Goal: Use online tool/utility: Utilize a website feature to perform a specific function

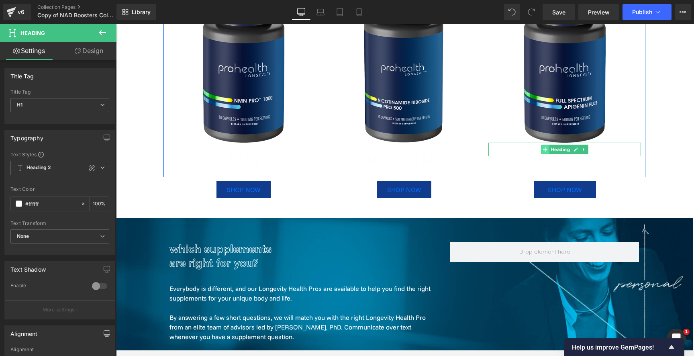
click at [542, 153] on span at bounding box center [545, 149] width 8 height 10
click at [544, 149] on icon at bounding box center [545, 149] width 4 height 4
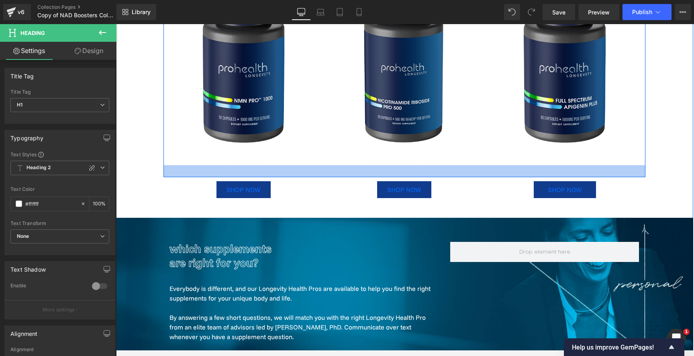
drag, startPoint x: 132, startPoint y: 227, endPoint x: 125, endPoint y: 227, distance: 6.4
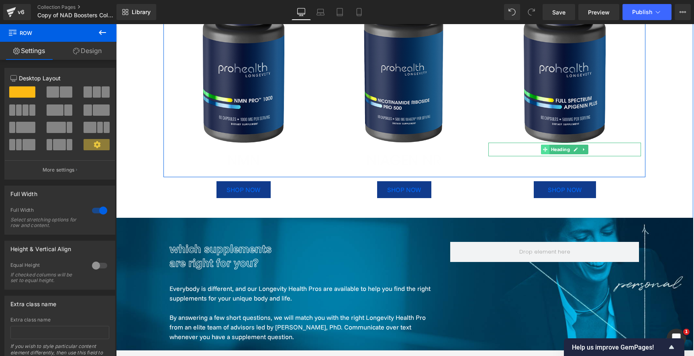
click at [543, 152] on icon at bounding box center [545, 149] width 4 height 5
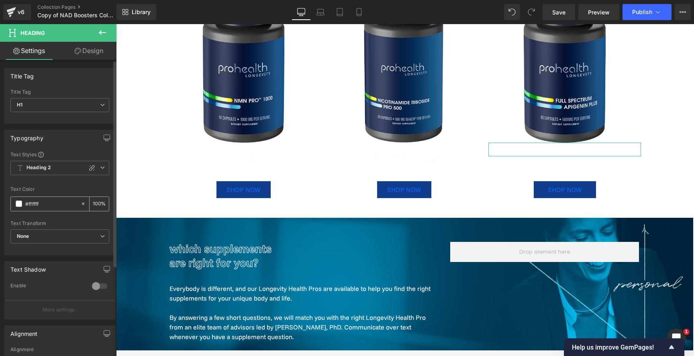
click at [18, 201] on span at bounding box center [19, 203] width 6 height 6
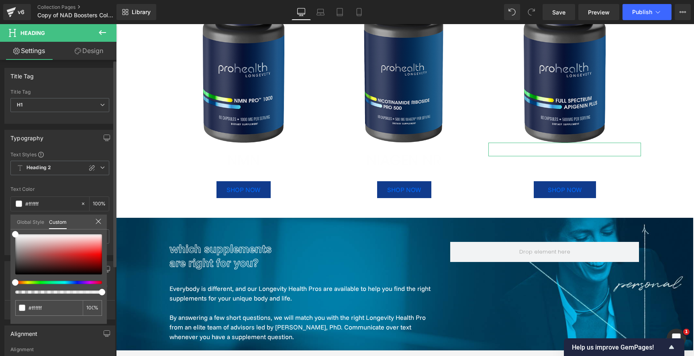
click at [32, 226] on link "Global Style" at bounding box center [30, 221] width 27 height 14
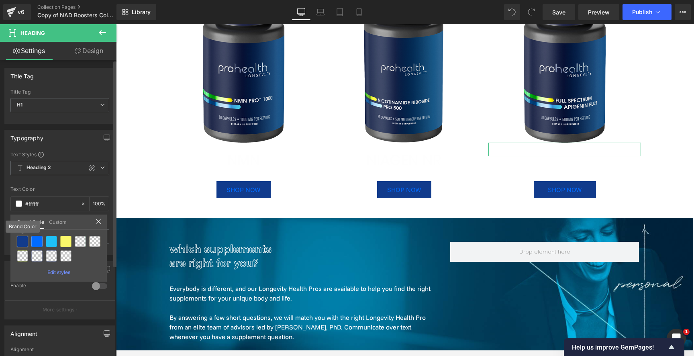
click at [25, 239] on div at bounding box center [22, 241] width 11 height 11
type input "Brand Color"
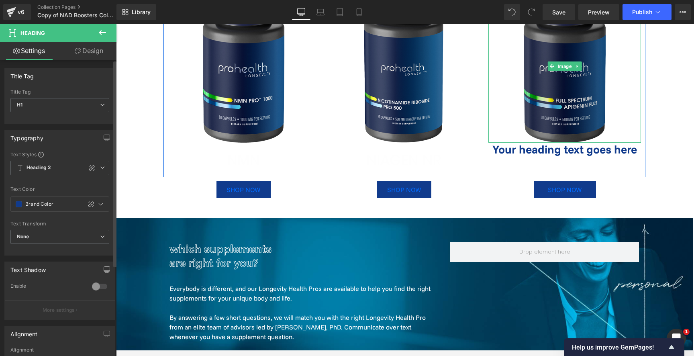
click at [561, 137] on img at bounding box center [564, 66] width 153 height 153
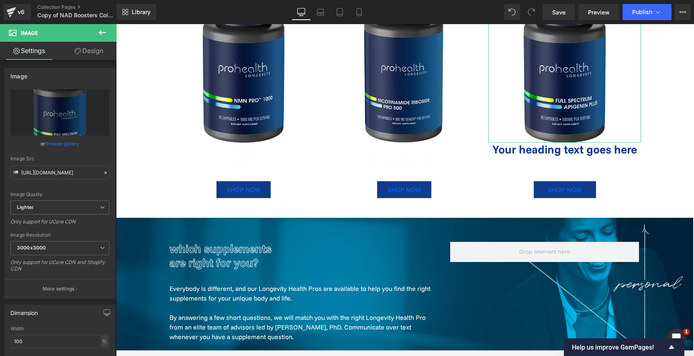
click at [75, 55] on link "Design" at bounding box center [89, 51] width 58 height 18
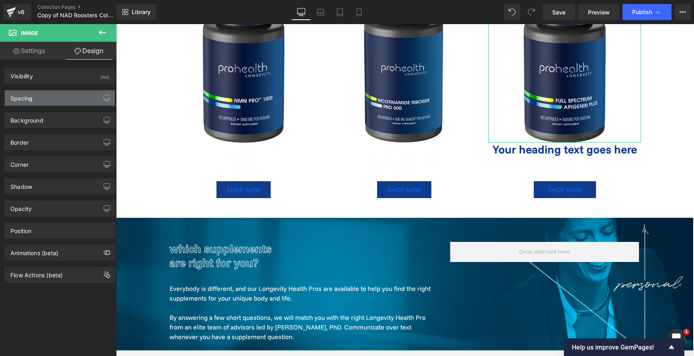
click at [46, 95] on div "Spacing" at bounding box center [60, 97] width 110 height 15
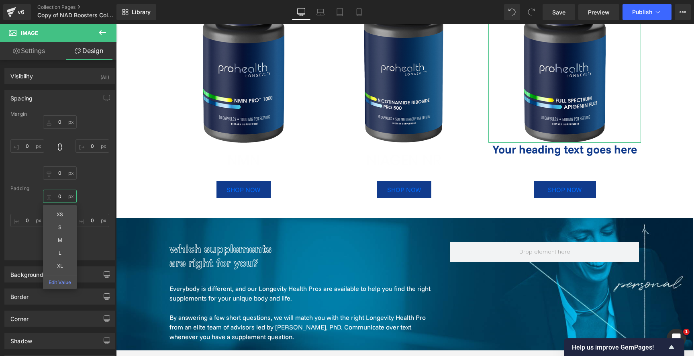
drag, startPoint x: 55, startPoint y: 192, endPoint x: 56, endPoint y: 203, distance: 10.8
type input "30"
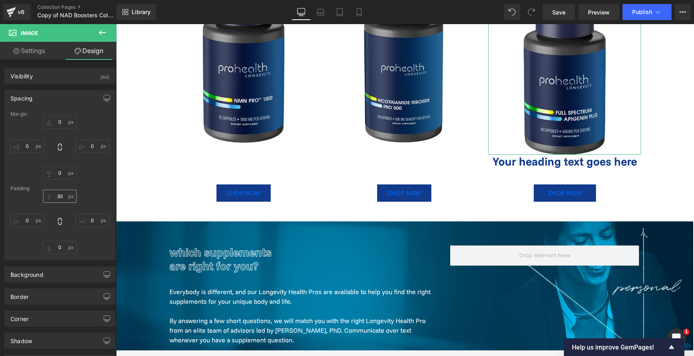
type input "0"
type input "15.9391"
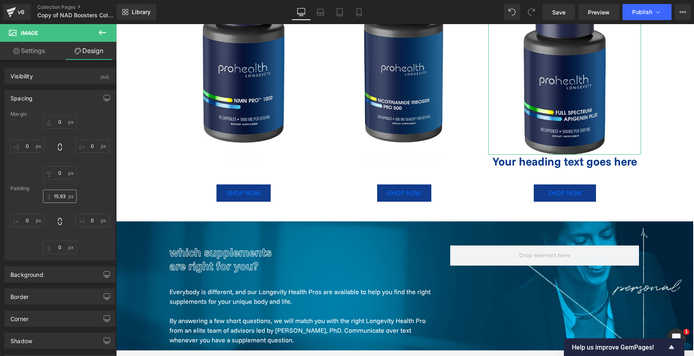
type input "0"
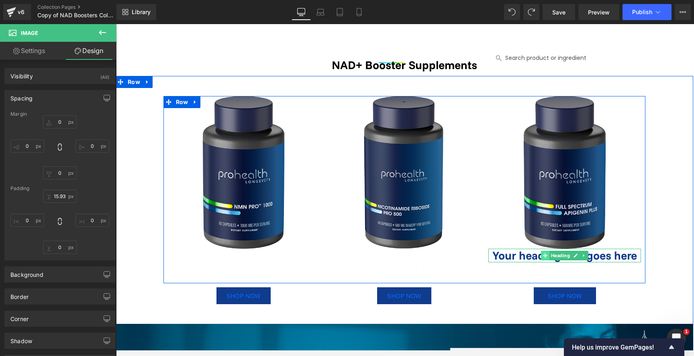
click at [543, 256] on icon at bounding box center [545, 255] width 4 height 4
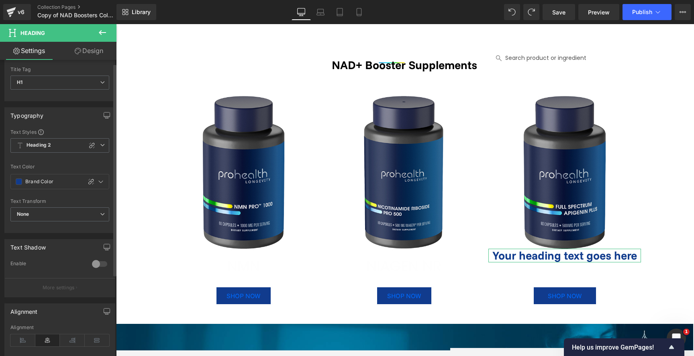
scroll to position [130, 0]
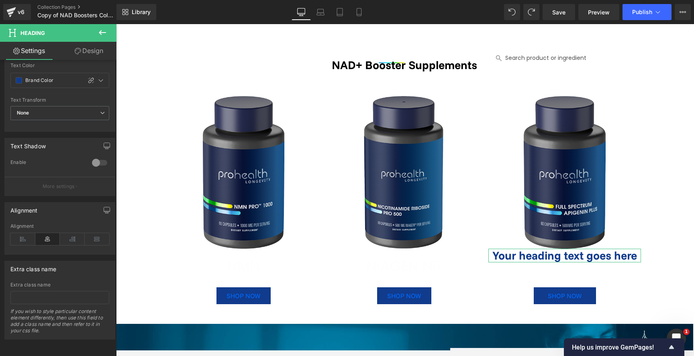
click at [87, 49] on link "Design" at bounding box center [89, 51] width 58 height 18
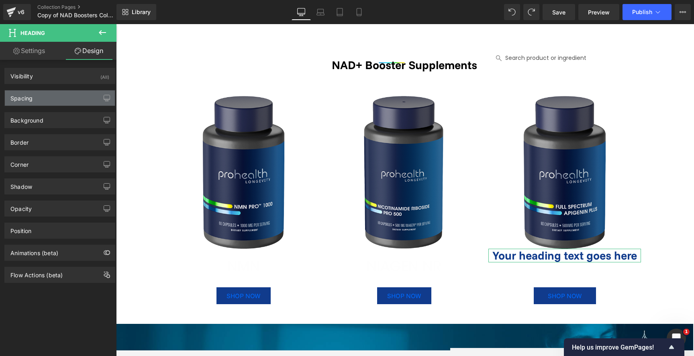
click at [59, 95] on div "Spacing" at bounding box center [60, 97] width 110 height 15
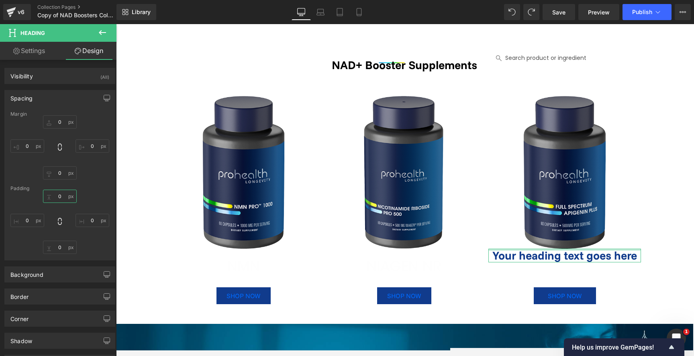
click at [61, 197] on input "0" at bounding box center [60, 195] width 34 height 13
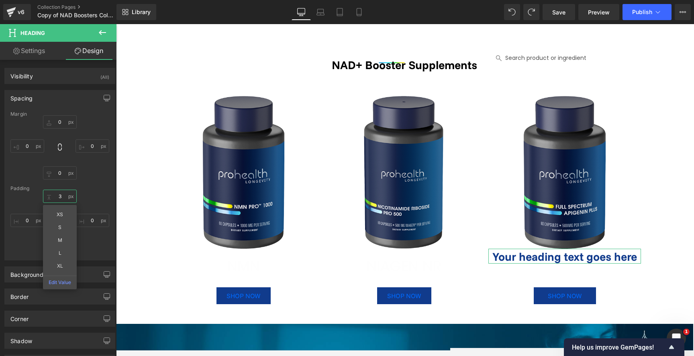
type input "0"
click at [63, 122] on input "0" at bounding box center [60, 121] width 34 height 13
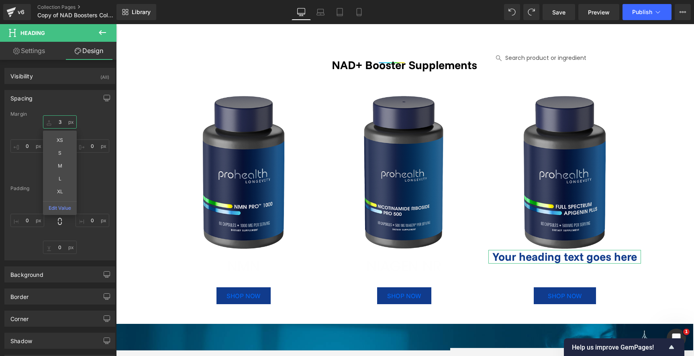
type input "30"
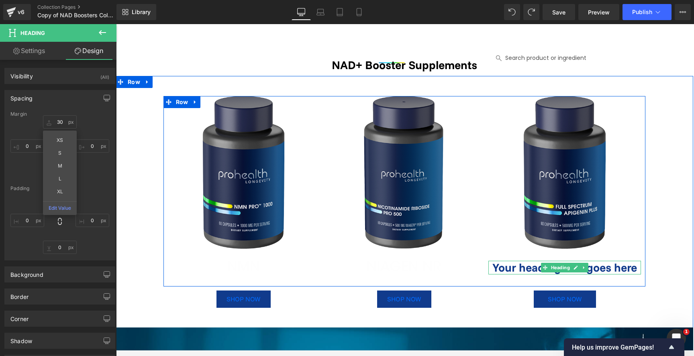
click at [527, 267] on h1 "Your heading text goes here" at bounding box center [564, 267] width 153 height 14
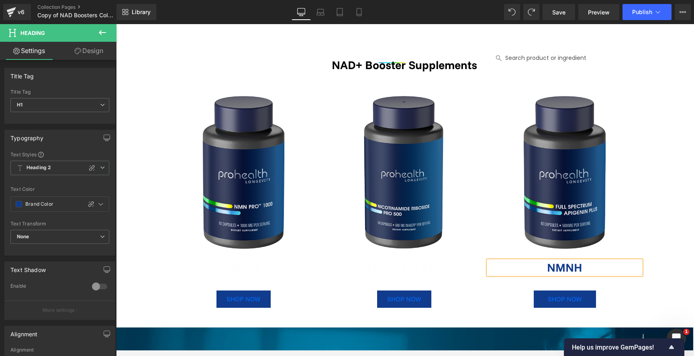
click at [417, 272] on div "Image Image SHOP NOW Button Image Image SHOP NOW Button Image SHOP NOW Button N…" at bounding box center [404, 191] width 482 height 190
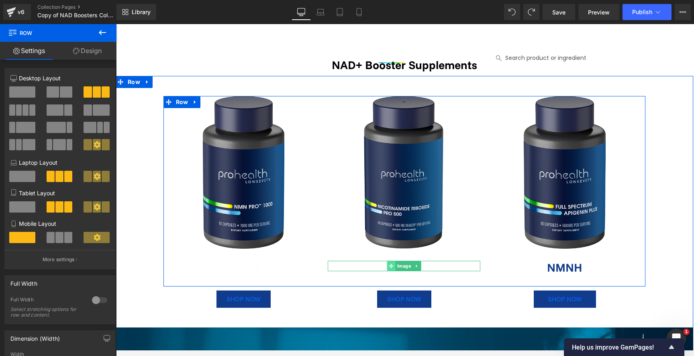
click at [391, 266] on icon at bounding box center [391, 265] width 4 height 4
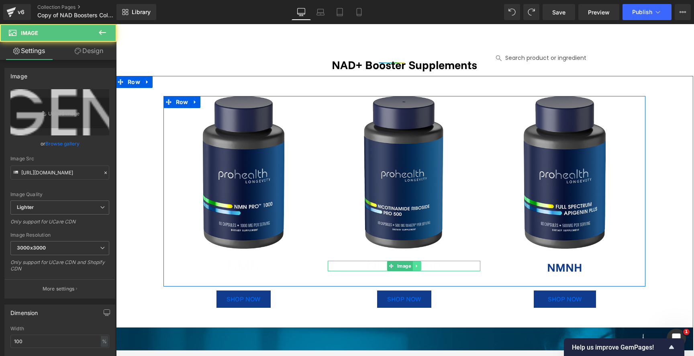
click at [419, 265] on link at bounding box center [417, 266] width 8 height 10
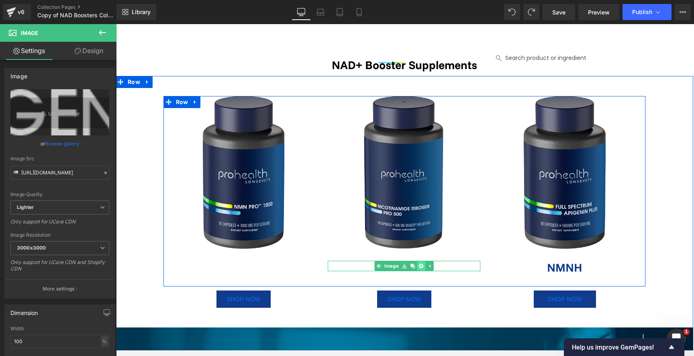
click at [421, 266] on icon at bounding box center [421, 265] width 4 height 4
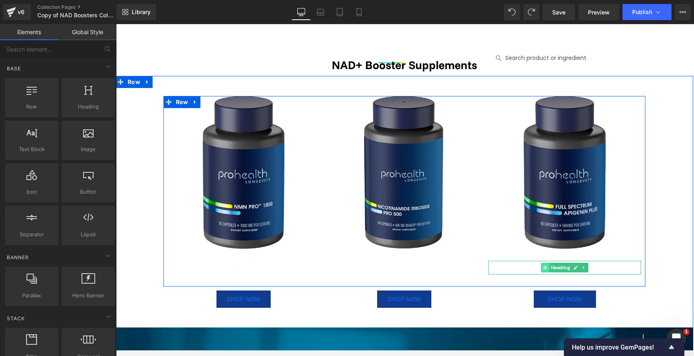
click at [544, 267] on icon at bounding box center [545, 267] width 4 height 4
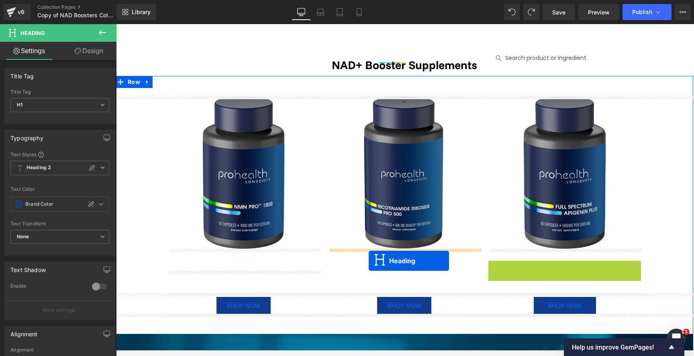
drag, startPoint x: 544, startPoint y: 267, endPoint x: 368, endPoint y: 260, distance: 175.5
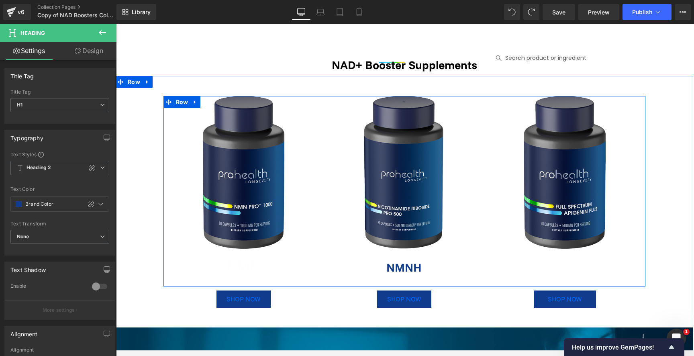
click at [562, 269] on div "Image Image SHOP NOW Button Image SHOP NOW Button NMNH Heading Image SHOP NOW B…" at bounding box center [404, 191] width 482 height 190
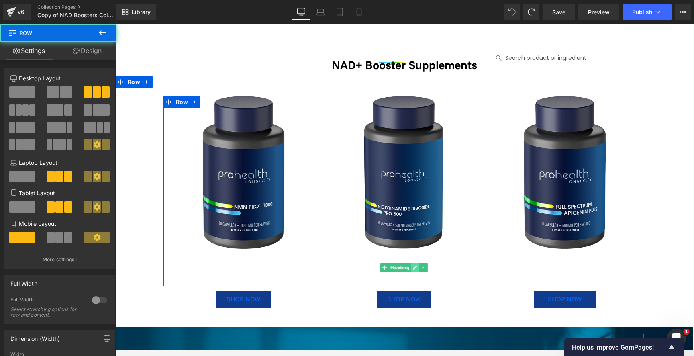
click at [416, 271] on link at bounding box center [415, 267] width 8 height 10
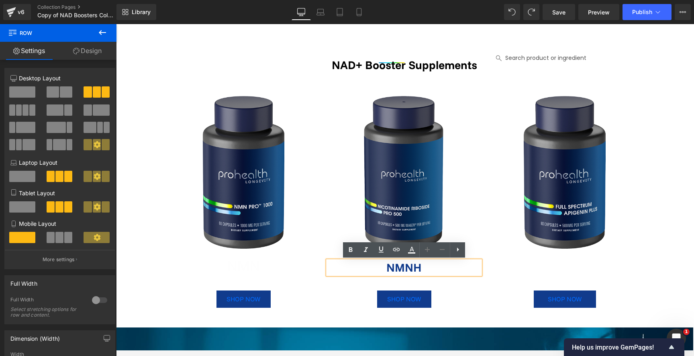
click at [388, 270] on h1 "NMNH" at bounding box center [404, 267] width 153 height 14
click at [382, 280] on div "Image Image SHOP NOW Button Image SHOP NOW Button NMNH Heading Image SHOP NOW B…" at bounding box center [404, 191] width 482 height 190
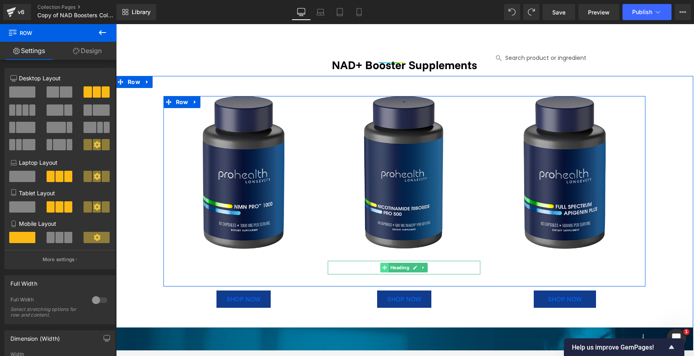
click at [384, 267] on icon at bounding box center [384, 267] width 4 height 4
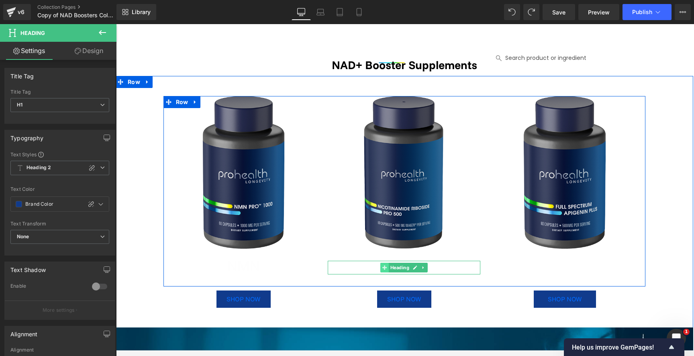
click at [385, 268] on icon at bounding box center [384, 267] width 4 height 4
click at [424, 267] on icon at bounding box center [423, 267] width 4 height 5
click at [420, 268] on icon at bounding box center [419, 267] width 4 height 5
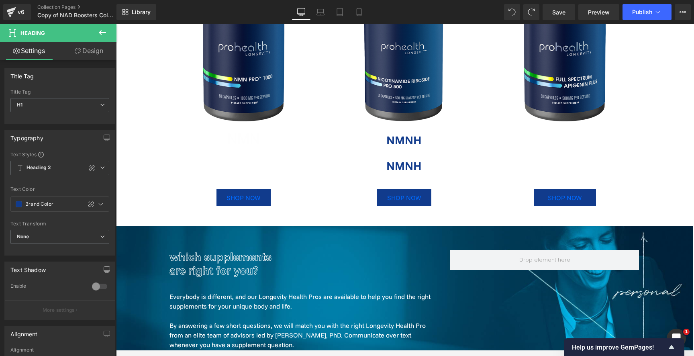
scroll to position [111, 0]
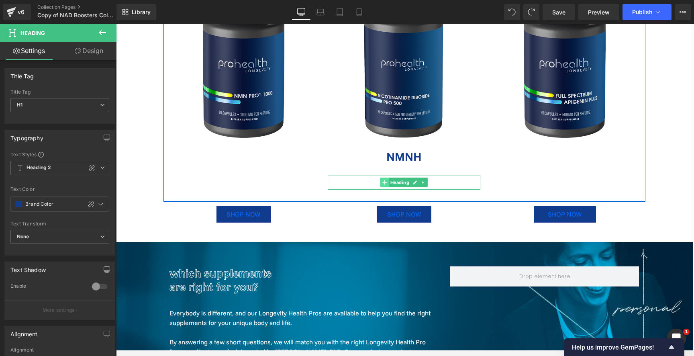
click at [385, 180] on icon at bounding box center [384, 182] width 4 height 4
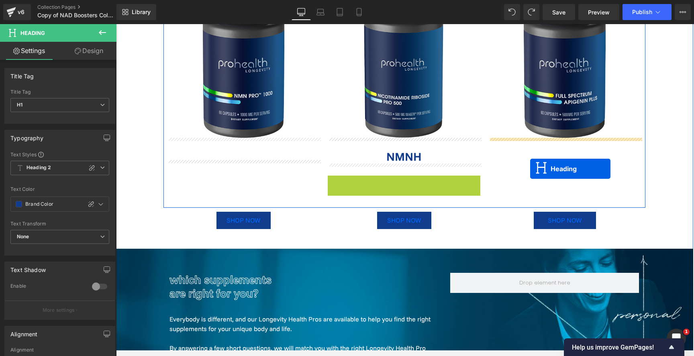
drag, startPoint x: 384, startPoint y: 183, endPoint x: 527, endPoint y: 155, distance: 145.9
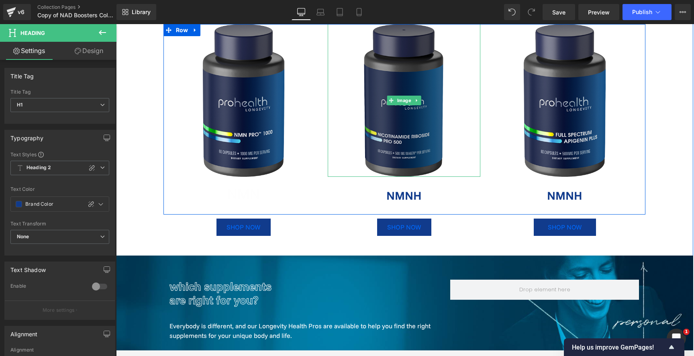
scroll to position [31, 0]
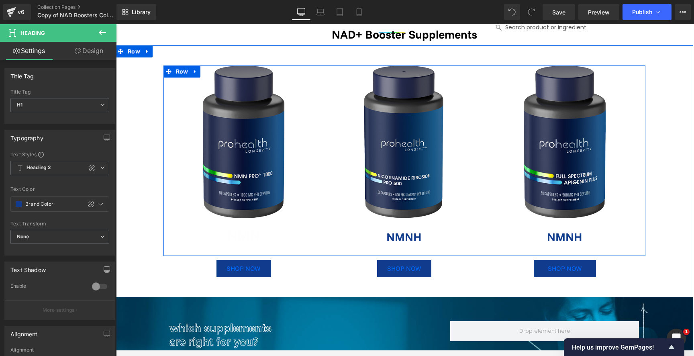
click at [400, 238] on link at bounding box center [403, 237] width 8 height 10
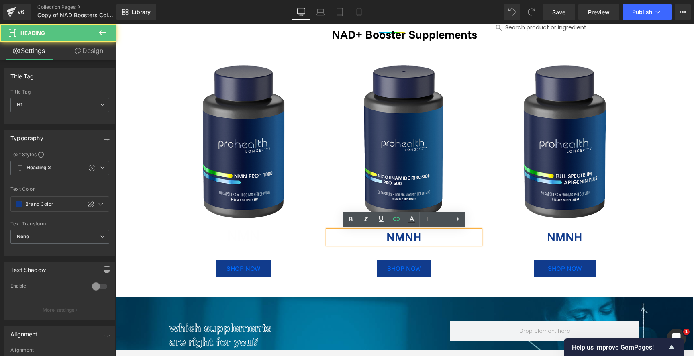
click at [423, 238] on h1 "NMNH" at bounding box center [404, 237] width 153 height 14
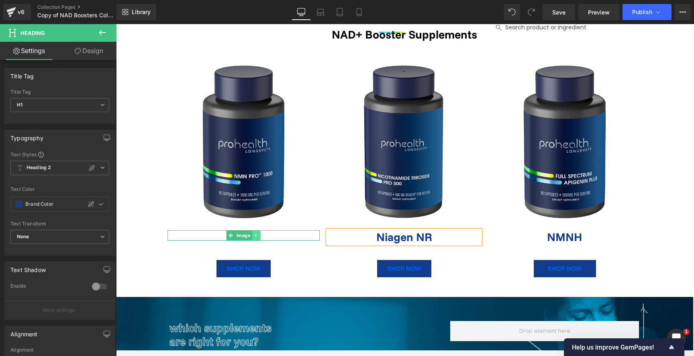
click at [256, 234] on icon at bounding box center [256, 235] width 4 height 5
click at [260, 235] on icon at bounding box center [260, 235] width 4 height 5
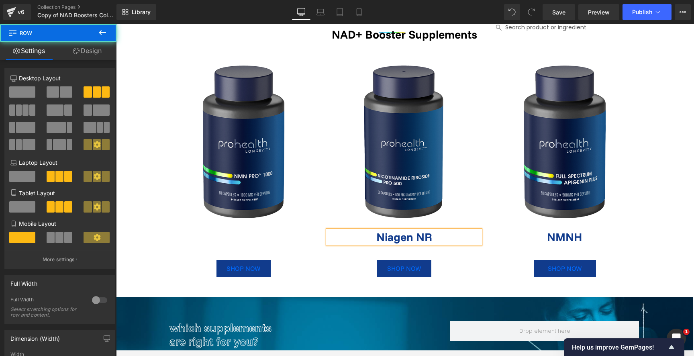
click at [366, 254] on div "Image SHOP NOW Button Image SHOP NOW Button Niagen NR Heading Image SHOP NOW Bu…" at bounding box center [404, 160] width 482 height 190
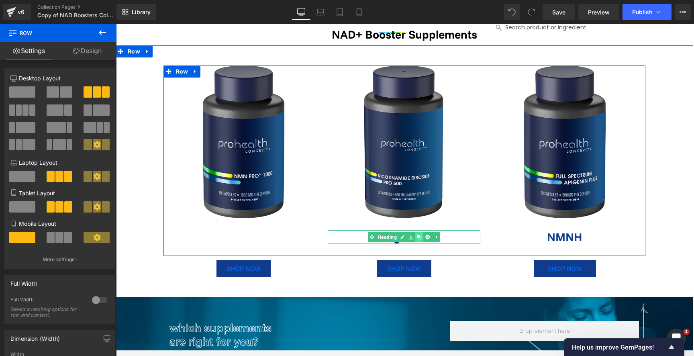
click at [417, 238] on icon at bounding box center [419, 237] width 4 height 4
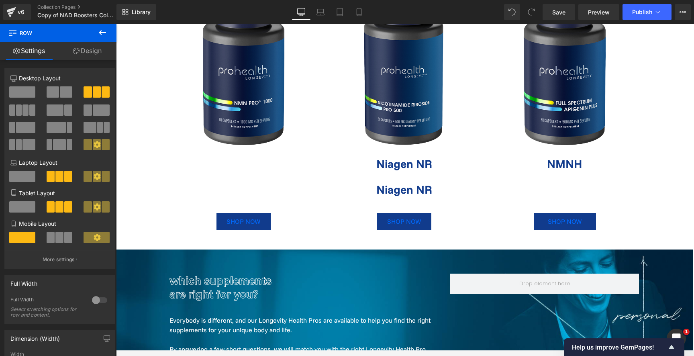
scroll to position [102, 0]
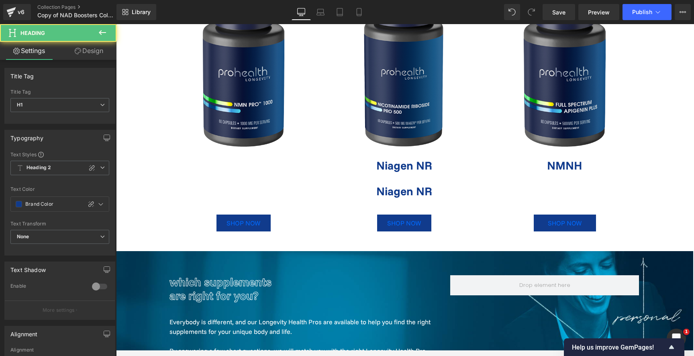
click at [382, 191] on div "Niagen NR Heading" at bounding box center [404, 191] width 153 height 14
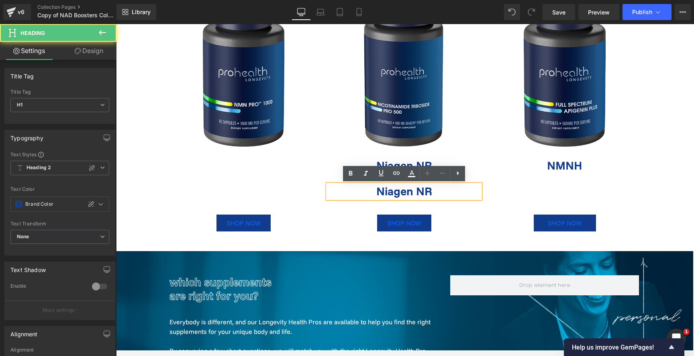
click at [328, 223] on div "SHOP NOW" at bounding box center [404, 222] width 157 height 17
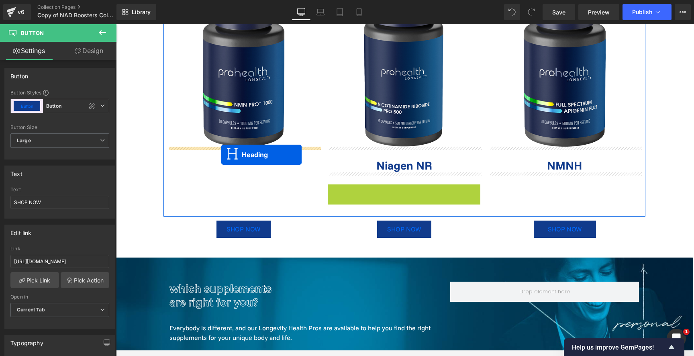
drag, startPoint x: 382, startPoint y: 191, endPoint x: 221, endPoint y: 155, distance: 165.1
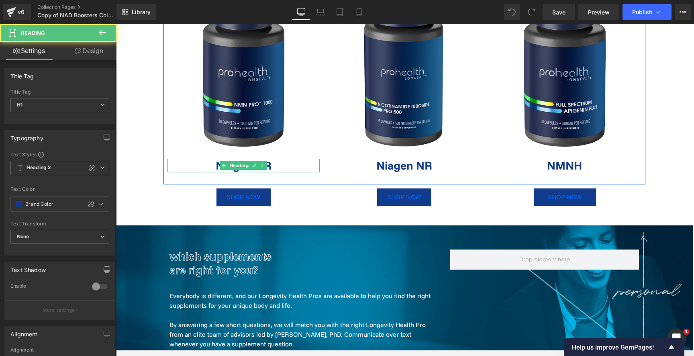
click at [273, 165] on h1 "Niagen NR" at bounding box center [243, 166] width 153 height 14
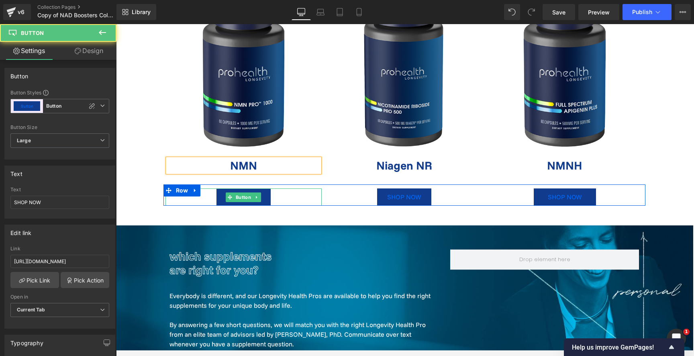
click at [274, 202] on div "SHOP NOW" at bounding box center [243, 196] width 157 height 17
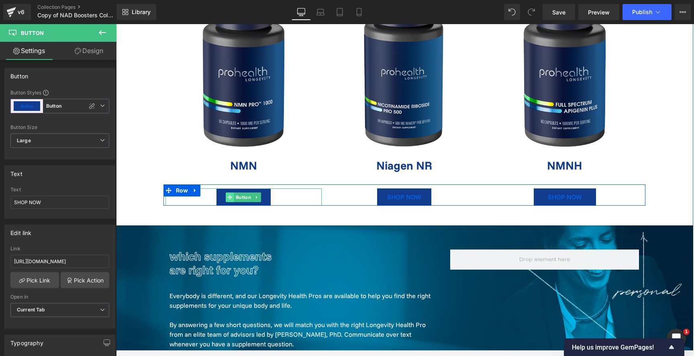
click at [231, 197] on icon at bounding box center [230, 197] width 4 height 5
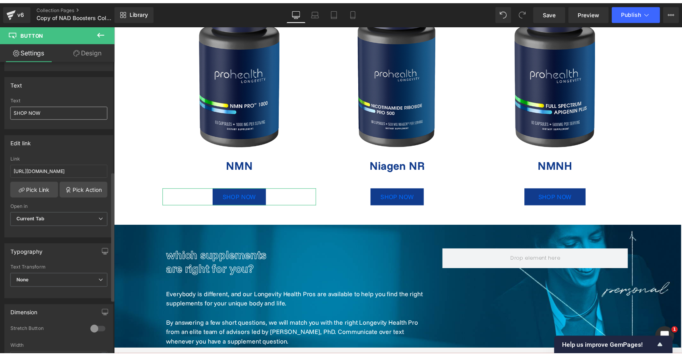
scroll to position [0, 0]
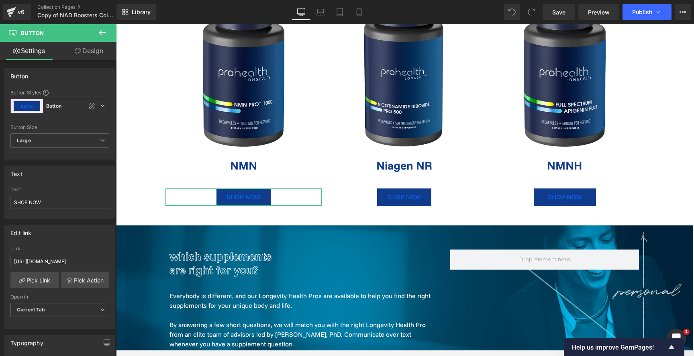
click at [94, 49] on link "Design" at bounding box center [89, 51] width 58 height 18
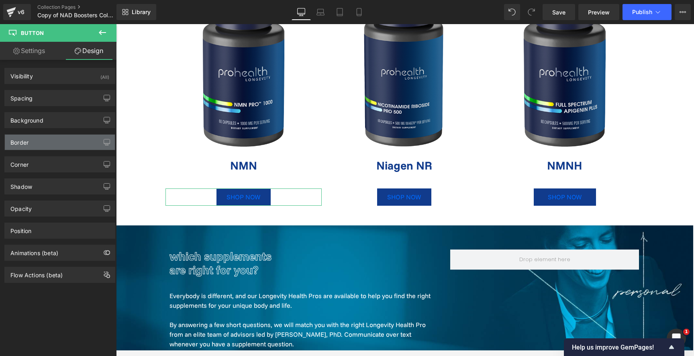
click at [60, 144] on div "Border" at bounding box center [60, 141] width 110 height 15
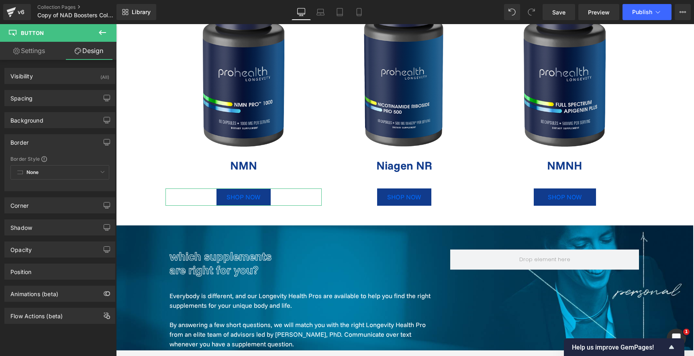
click at [67, 171] on div "None Custom Border Solid Border Dashed Border Dotted" at bounding box center [59, 174] width 99 height 18
click at [108, 175] on div "Border Style Custom Border Solid Border Dashed Border Dotted None Custom Border…" at bounding box center [60, 172] width 110 height 35
click at [83, 142] on div "Border" at bounding box center [60, 141] width 110 height 15
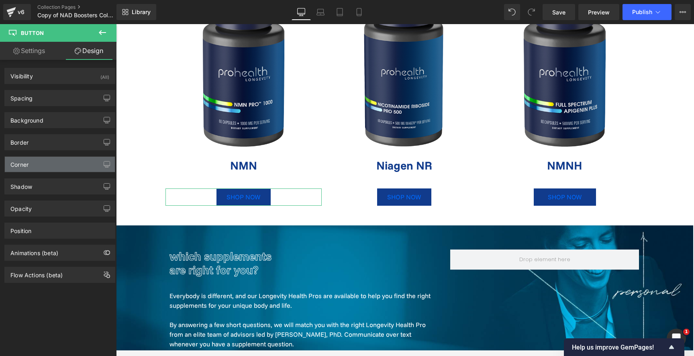
click at [78, 166] on div "Corner" at bounding box center [60, 164] width 110 height 15
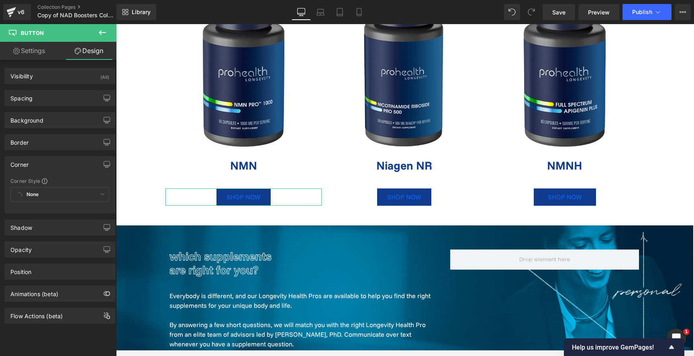
click at [85, 194] on div "None Custom Default Corner" at bounding box center [59, 196] width 99 height 18
click at [96, 194] on div "None Custom Default Corner" at bounding box center [59, 196] width 99 height 18
click at [97, 194] on div "None Custom Default Corner" at bounding box center [59, 196] width 99 height 18
click at [43, 180] on span at bounding box center [45, 181] width 6 height 6
click at [103, 34] on icon at bounding box center [103, 33] width 10 height 10
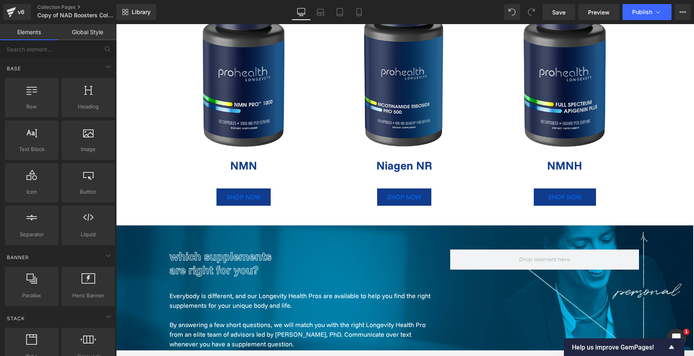
click at [89, 35] on link "Global Style" at bounding box center [87, 32] width 58 height 16
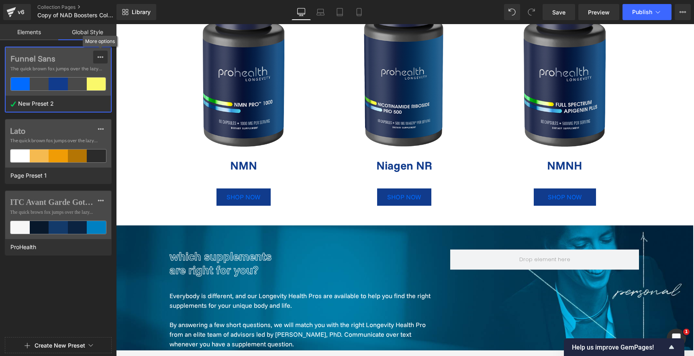
click at [100, 55] on icon at bounding box center [100, 57] width 6 height 6
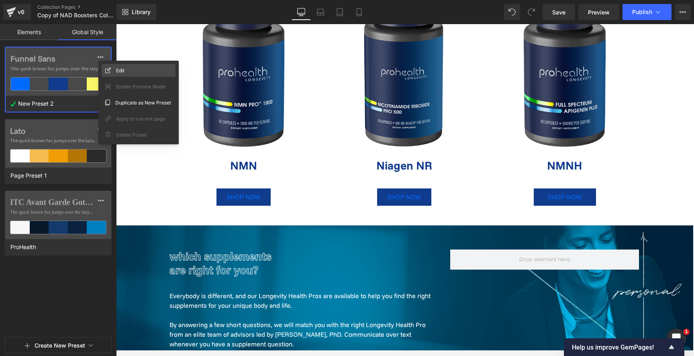
click at [127, 67] on div "Edit" at bounding box center [139, 70] width 74 height 13
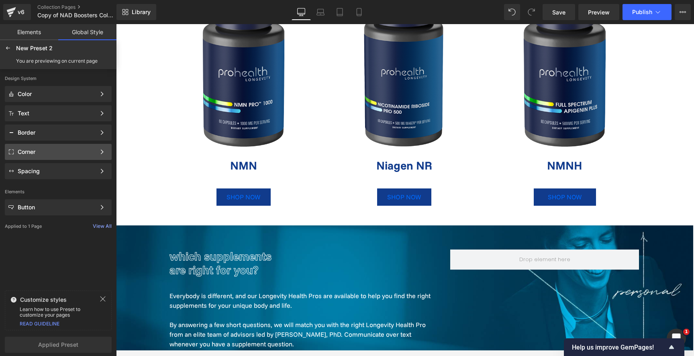
click at [59, 158] on div "Corner" at bounding box center [58, 152] width 107 height 16
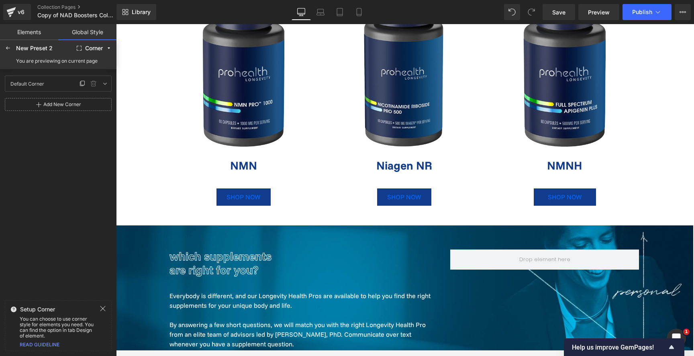
click at [63, 85] on div "Default Corner Default Corner" at bounding box center [42, 83] width 71 height 12
click at [106, 83] on icon at bounding box center [105, 83] width 6 height 6
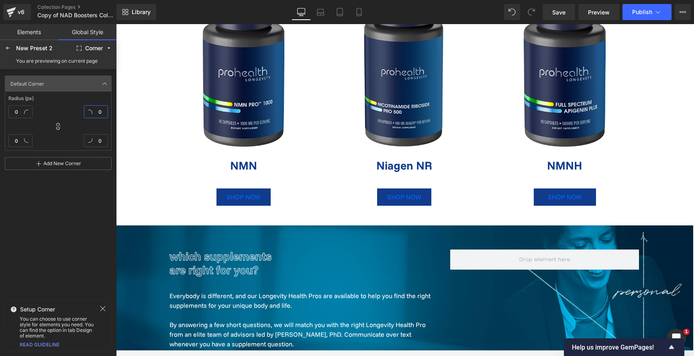
click at [102, 113] on input "0" at bounding box center [96, 111] width 24 height 13
type input "2"
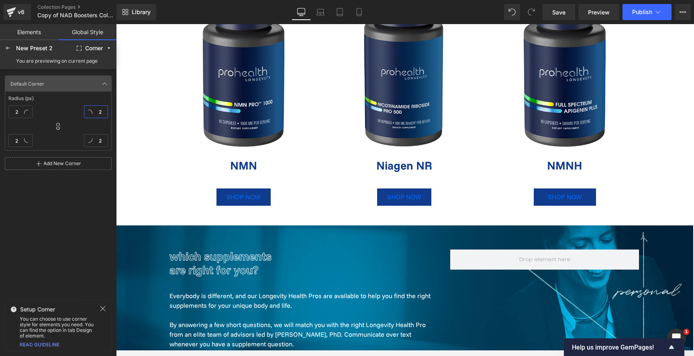
type input "25"
click at [73, 211] on div "Default Corner Default Corner Radius (px) 25 25 25 25 Add New Corner" at bounding box center [58, 183] width 116 height 228
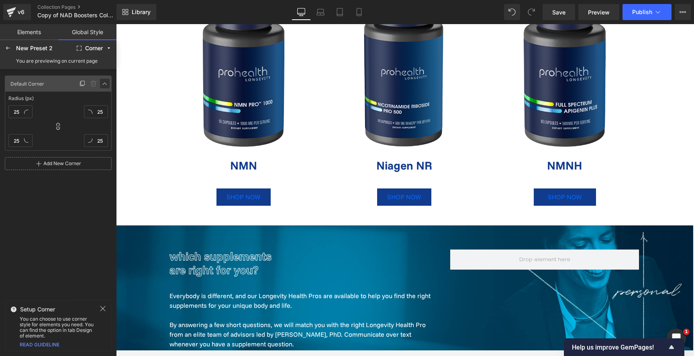
click at [106, 81] on icon at bounding box center [105, 83] width 6 height 6
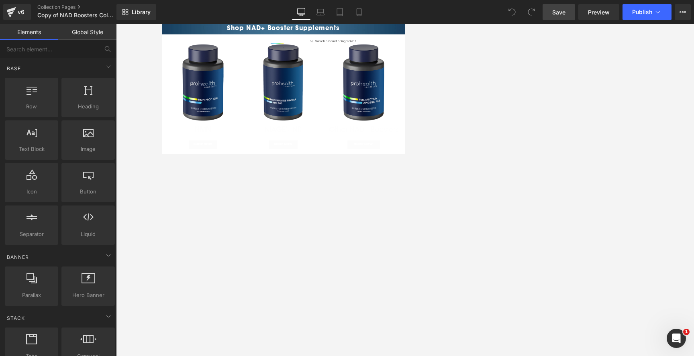
click at [346, 4] on link "Save" at bounding box center [558, 12] width 33 height 16
